Goal: Find specific page/section: Find specific page/section

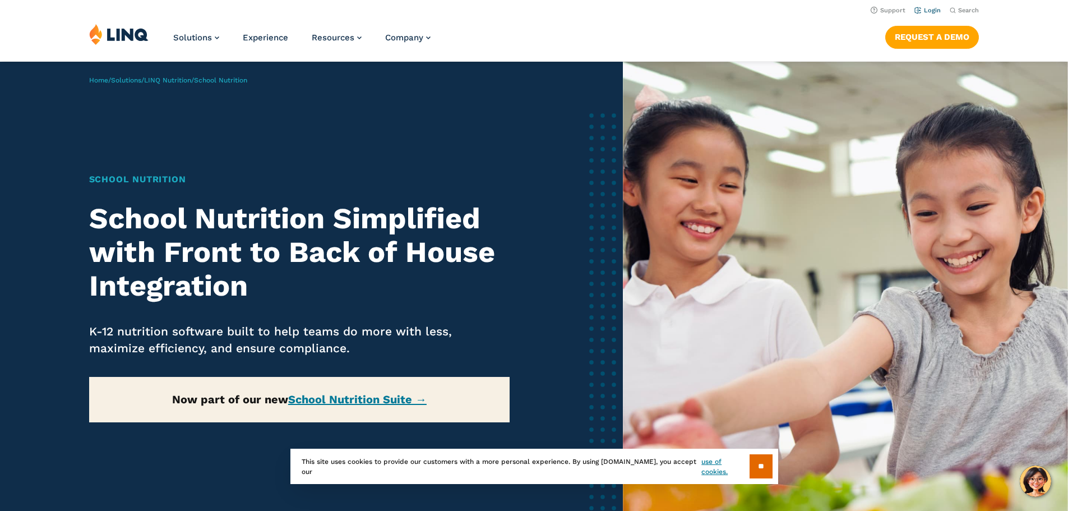
click at [933, 8] on link "Login" at bounding box center [927, 10] width 26 height 7
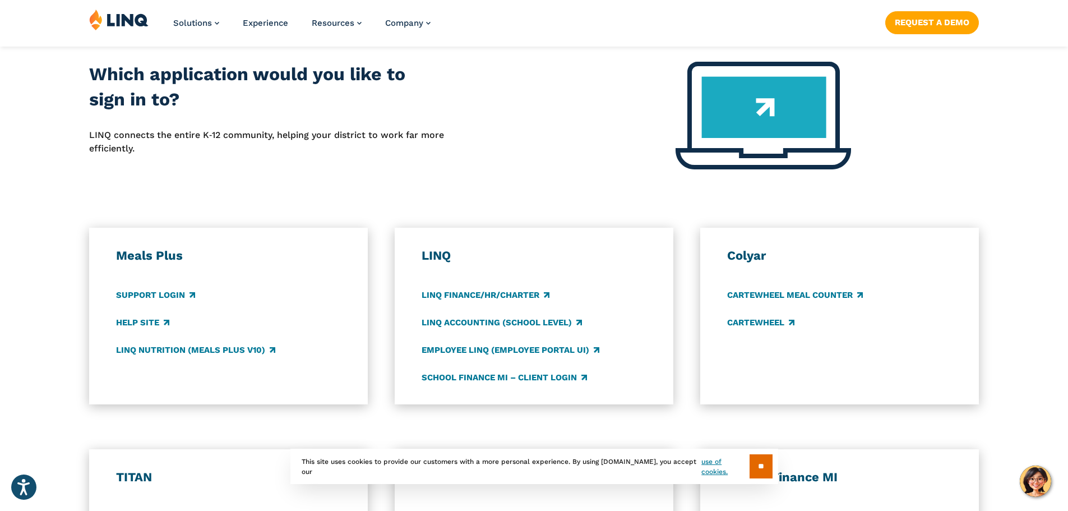
scroll to position [729, 0]
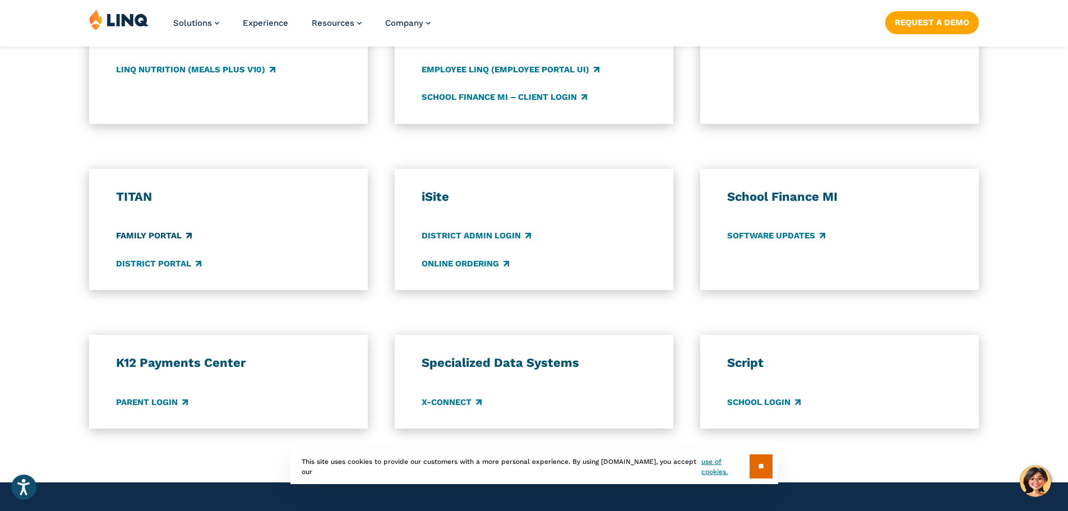
click at [157, 237] on link "Family Portal" at bounding box center [154, 236] width 76 height 12
